Goal: Task Accomplishment & Management: Manage account settings

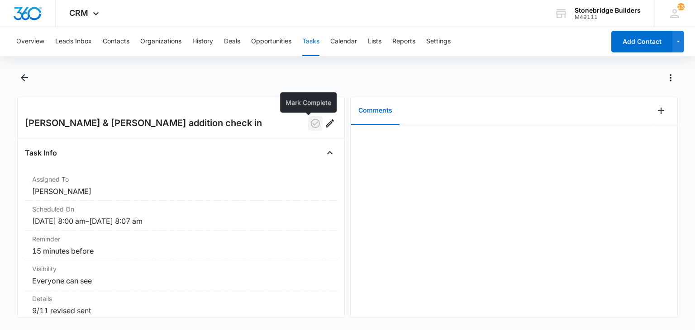
click at [308, 129] on button "button" at bounding box center [315, 123] width 14 height 14
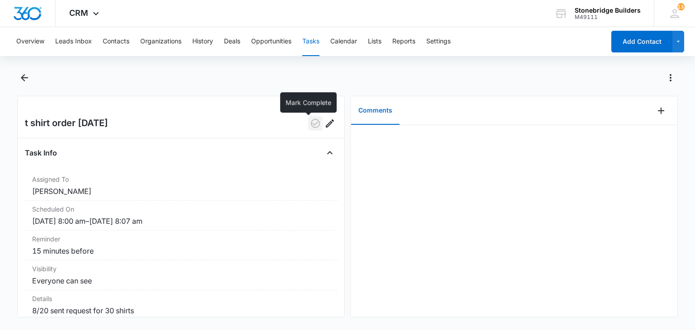
click at [311, 124] on icon "button" at bounding box center [315, 123] width 9 height 9
click at [314, 122] on button "button" at bounding box center [315, 123] width 14 height 14
